Goal: Task Accomplishment & Management: Complete application form

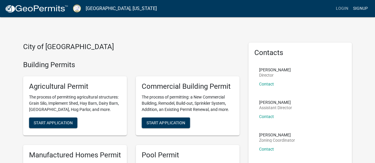
click at [359, 8] on link "Signup" at bounding box center [360, 8] width 20 height 11
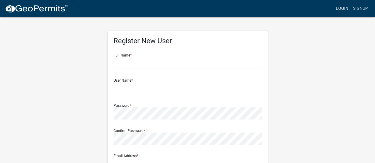
click at [344, 9] on link "Login" at bounding box center [341, 8] width 17 height 11
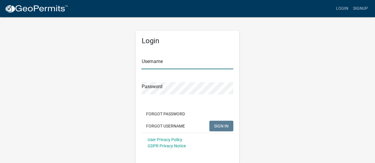
type input "jkeyconstruction"
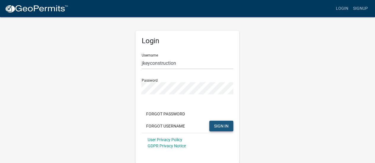
click at [218, 125] on span "SIGN IN" at bounding box center [221, 126] width 15 height 5
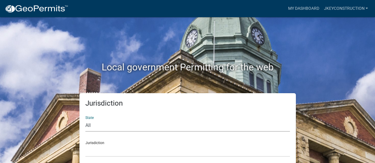
click at [92, 126] on select "All [US_STATE] [US_STATE] [US_STATE] [US_STATE] [US_STATE] [US_STATE] [US_STATE…" at bounding box center [187, 126] width 204 height 12
select select "[US_STATE]"
click at [85, 120] on select "All [US_STATE] [US_STATE] [US_STATE] [US_STATE] [US_STATE] [US_STATE] [US_STATE…" at bounding box center [187, 126] width 204 height 12
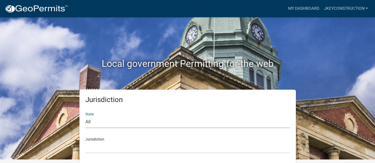
scroll to position [5, 0]
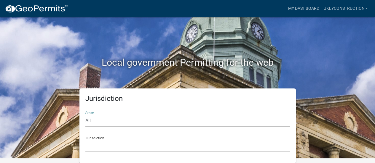
click at [100, 143] on select "[GEOGRAPHIC_DATA], [US_STATE][PERSON_NAME][GEOGRAPHIC_DATA], [US_STATE][PERSON_…" at bounding box center [187, 146] width 204 height 12
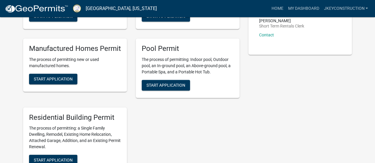
scroll to position [242, 0]
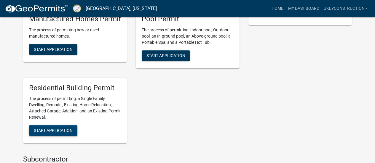
click at [62, 130] on span "Start Application" at bounding box center [53, 130] width 39 height 5
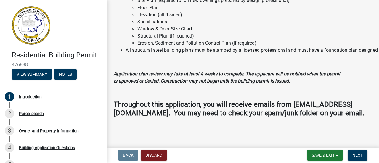
scroll to position [638, 0]
click at [358, 155] on span "Next" at bounding box center [358, 155] width 10 height 5
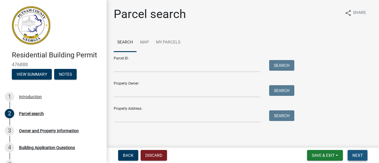
click at [360, 156] on span "Next" at bounding box center [358, 155] width 10 height 5
click at [356, 153] on span "Next" at bounding box center [358, 155] width 10 height 5
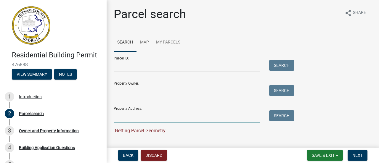
click at [142, 118] on input "Property Address:" at bounding box center [187, 116] width 147 height 12
type input "[STREET_ADDRESS]"
click at [281, 116] on button "Search" at bounding box center [281, 115] width 25 height 11
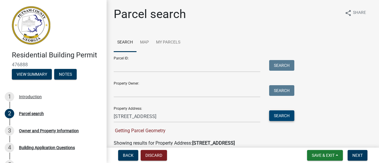
scroll to position [59, 0]
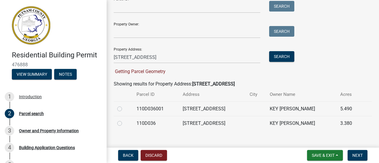
click at [124, 120] on label at bounding box center [124, 120] width 0 height 0
click at [124, 123] on input "radio" at bounding box center [126, 122] width 4 height 4
radio input "true"
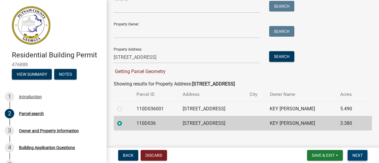
click at [363, 155] on button "Next" at bounding box center [358, 155] width 20 height 11
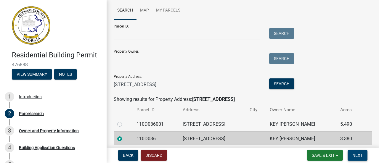
scroll to position [55, 0]
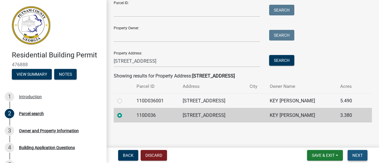
click at [357, 155] on span "Next" at bounding box center [358, 155] width 10 height 5
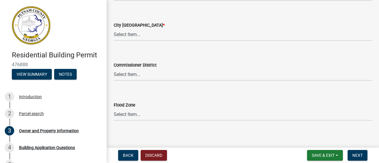
scroll to position [1076, 0]
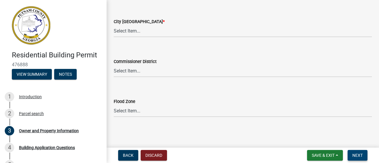
click at [356, 154] on span "Next" at bounding box center [358, 155] width 10 height 5
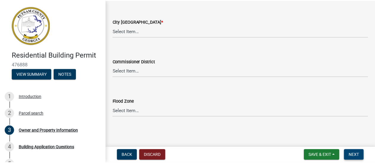
scroll to position [1124, 0]
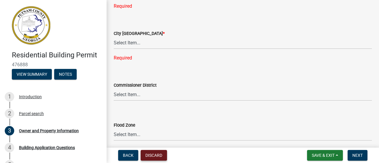
click at [150, 158] on button "Discard" at bounding box center [154, 155] width 26 height 11
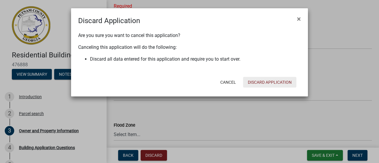
click at [262, 83] on button "Discard Application" at bounding box center [269, 82] width 53 height 11
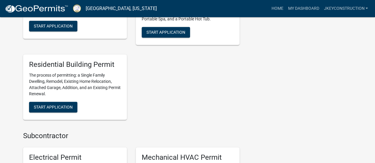
scroll to position [267, 0]
